Goal: Task Accomplishment & Management: Complete application form

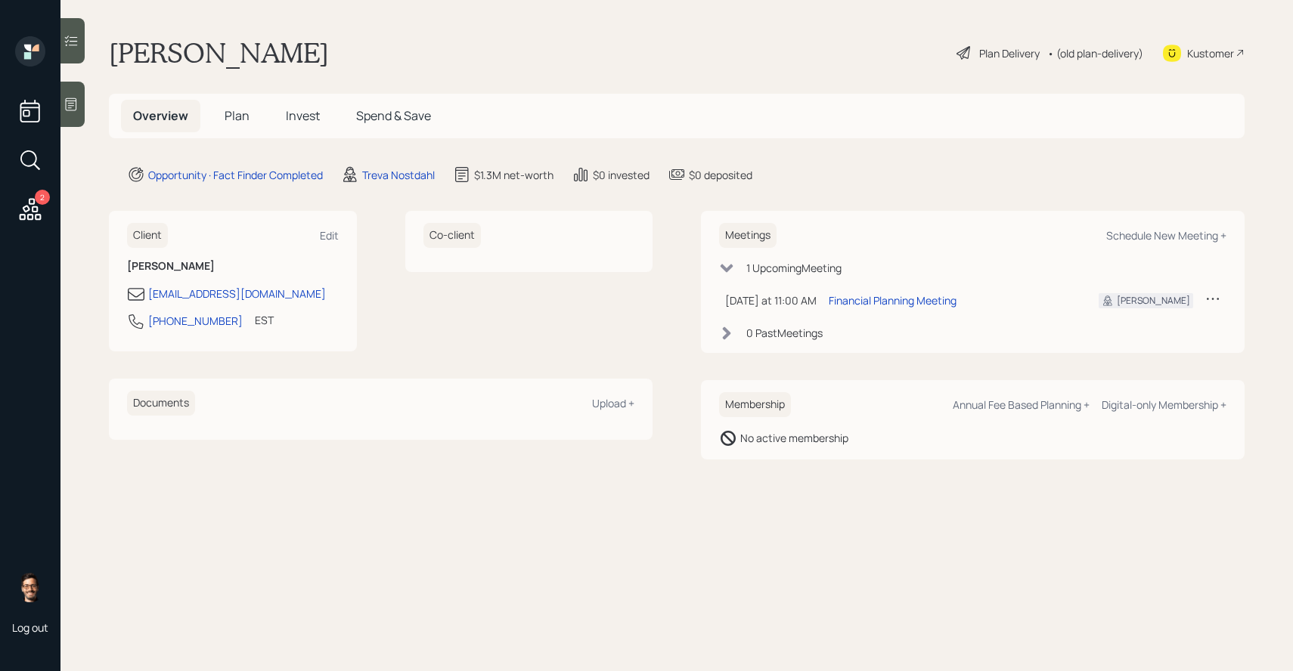
click at [238, 117] on span "Plan" at bounding box center [237, 115] width 25 height 17
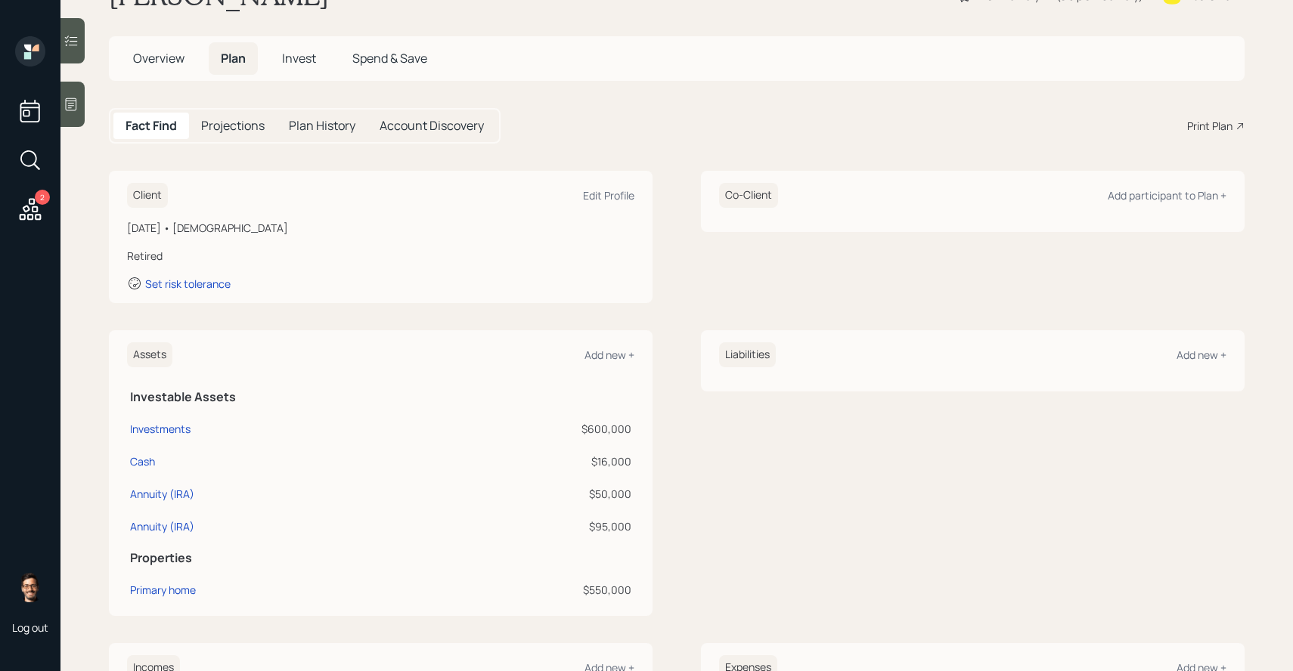
scroll to position [81, 0]
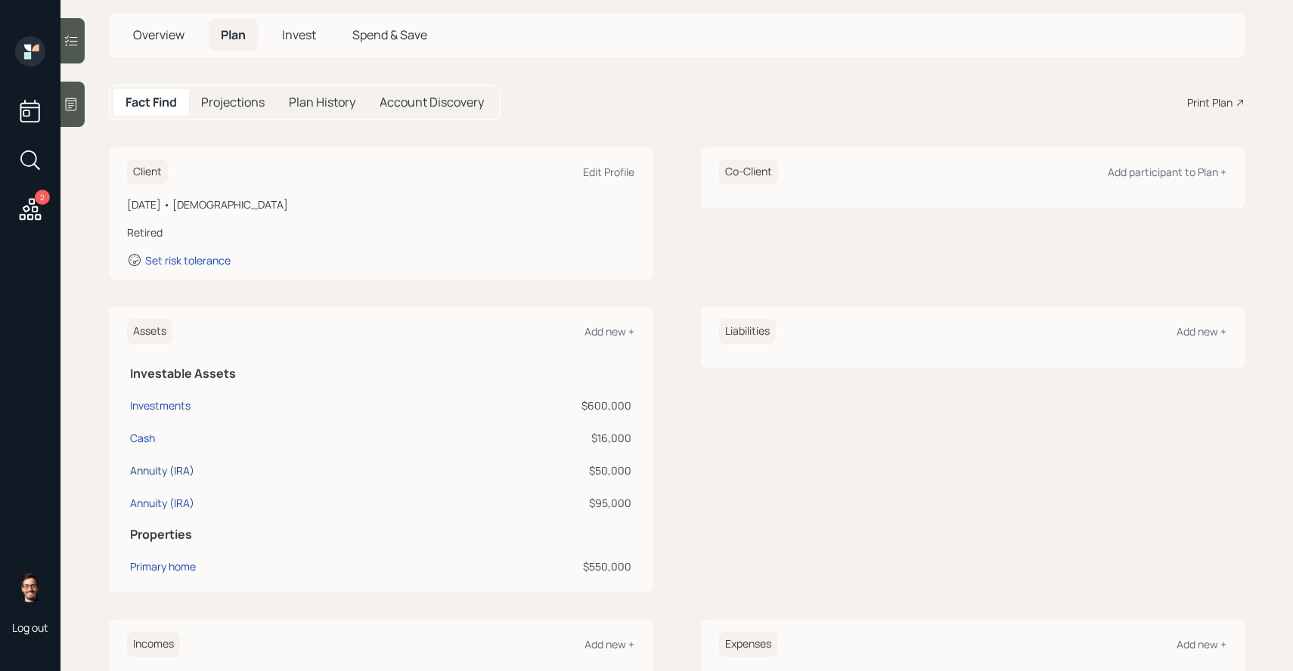
click at [177, 472] on div "Annuity (IRA)" at bounding box center [162, 471] width 64 height 16
select select "ira"
select select "conservative"
click at [167, 500] on div "Annuity (IRA)" at bounding box center [162, 503] width 64 height 16
select select "ira"
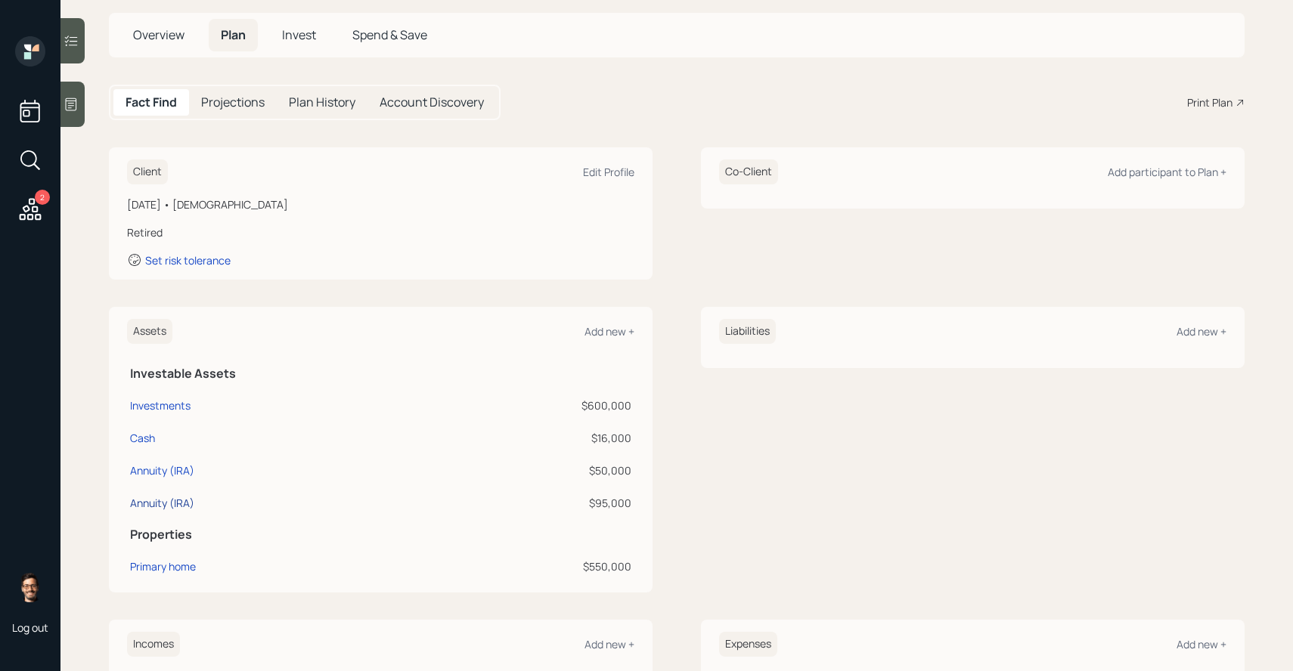
select select "balanced"
click at [169, 403] on div "Investments" at bounding box center [160, 406] width 60 height 16
select select "emergency_fund"
